Goal: Book appointment/travel/reservation

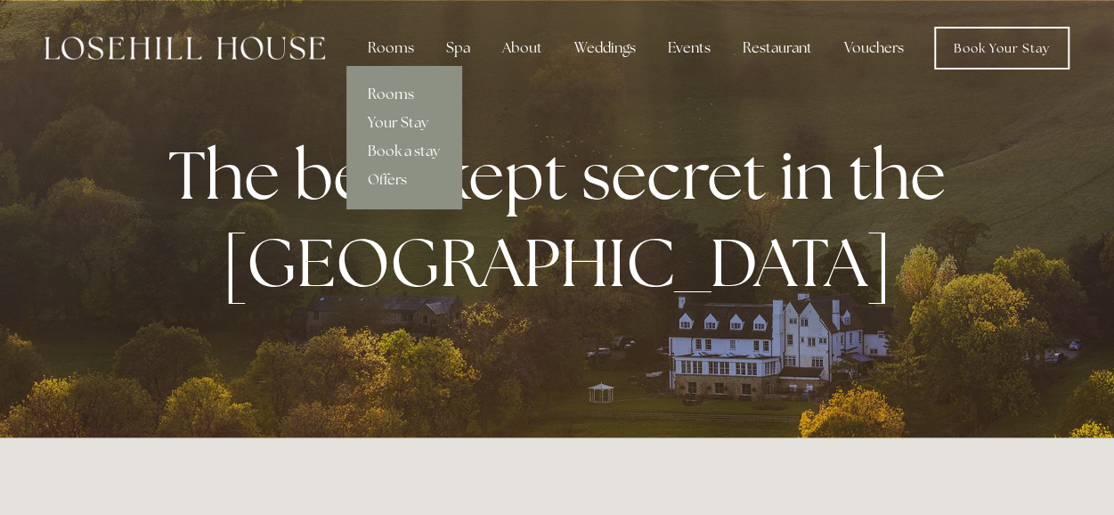
click at [398, 90] on link "Rooms" at bounding box center [404, 94] width 115 height 29
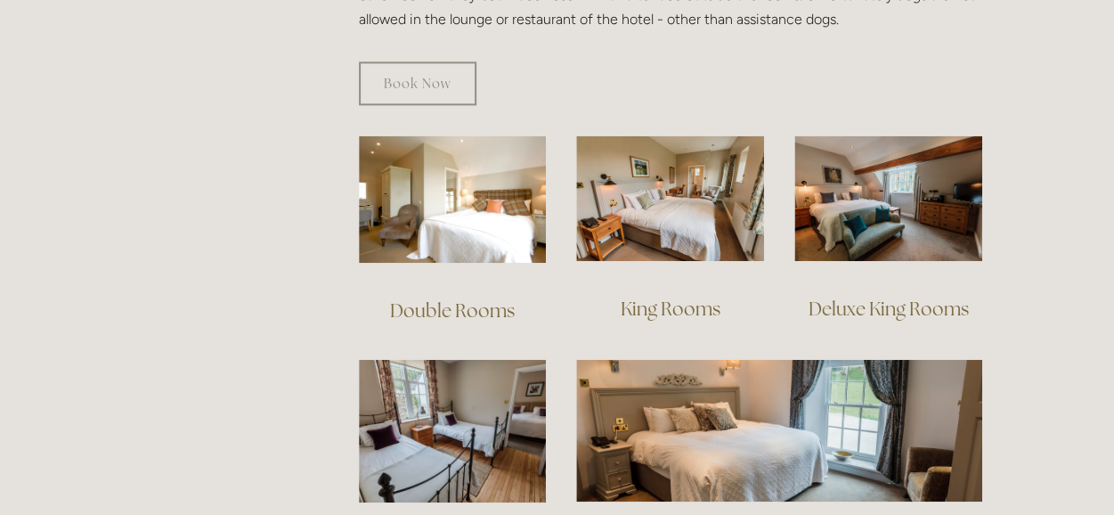
scroll to position [1134, 0]
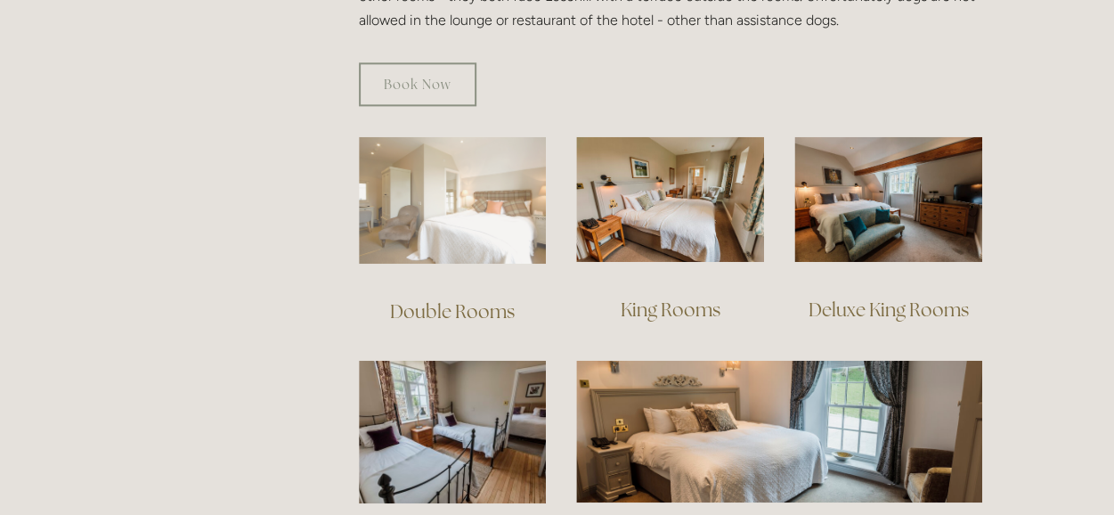
click at [470, 209] on img at bounding box center [453, 199] width 188 height 127
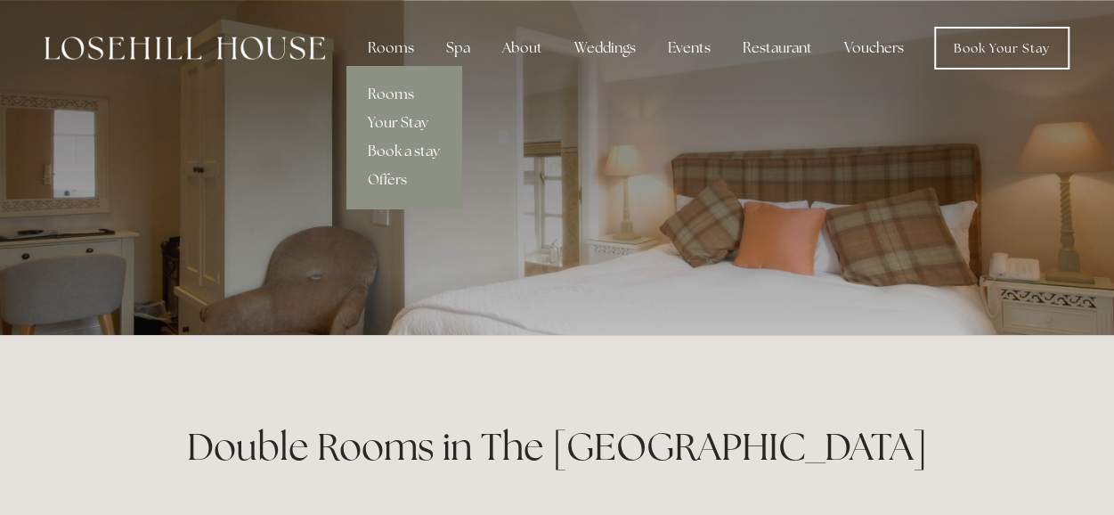
click at [402, 145] on link "Book a stay" at bounding box center [404, 151] width 115 height 29
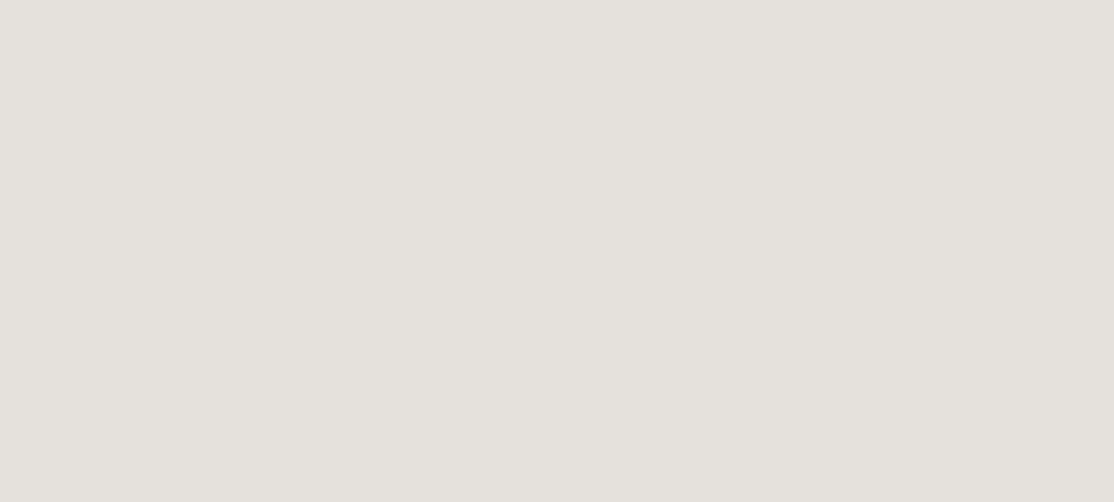
scroll to position [1350, 0]
